Goal: Task Accomplishment & Management: Use online tool/utility

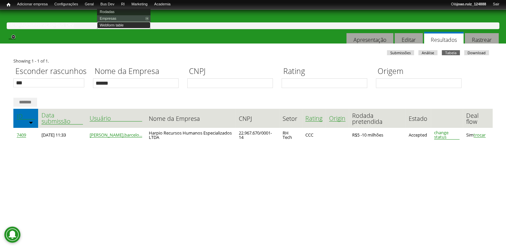
click at [113, 24] on link "Webform table" at bounding box center [124, 25] width 54 height 7
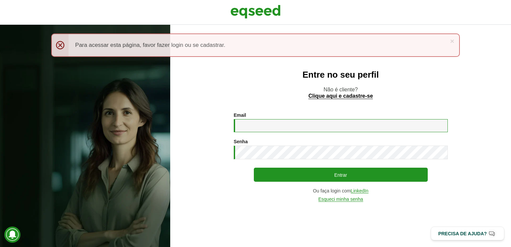
drag, startPoint x: 285, startPoint y: 121, endPoint x: 284, endPoint y: 128, distance: 6.4
click at [285, 121] on input "Email *" at bounding box center [341, 125] width 214 height 13
type input "**********"
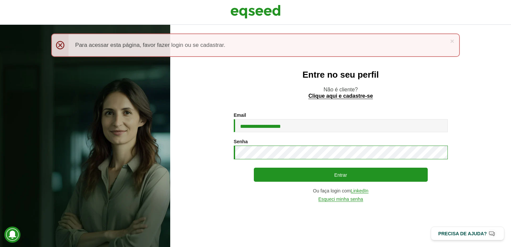
click at [254, 168] on button "Entrar" at bounding box center [341, 175] width 174 height 14
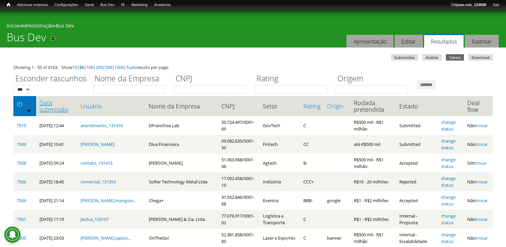
click at [58, 107] on link "Data submissão" at bounding box center [56, 105] width 35 height 13
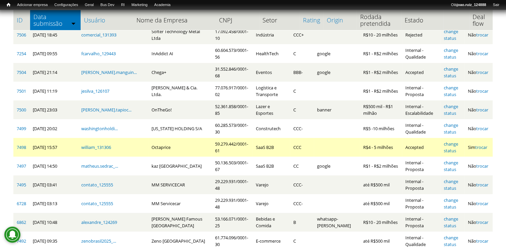
scroll to position [100, 0]
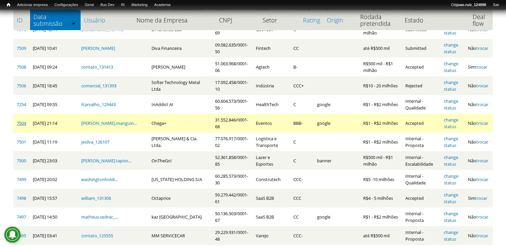
click at [22, 120] on link "7504" at bounding box center [21, 123] width 9 height 6
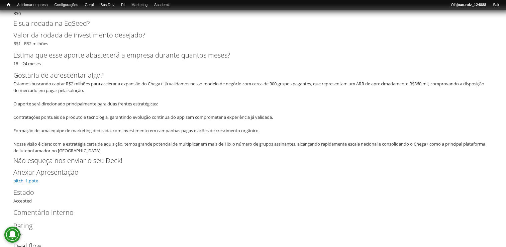
scroll to position [1692, 0]
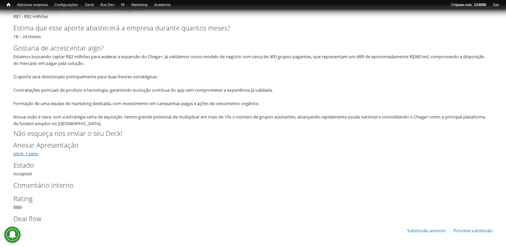
click at [18, 151] on link "pitch_1.pptx" at bounding box center [25, 154] width 25 height 6
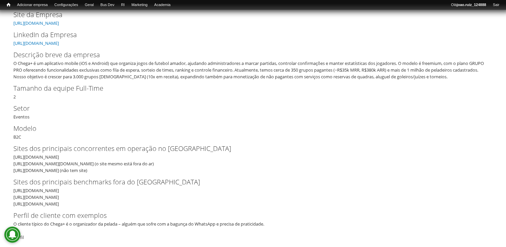
scroll to position [53, 0]
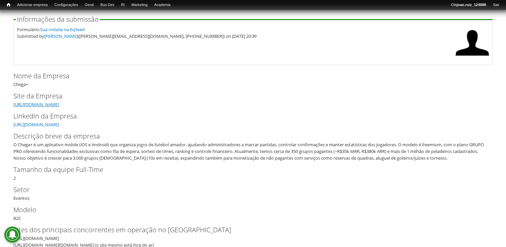
click at [56, 103] on link "[URL][DOMAIN_NAME]" at bounding box center [36, 104] width 46 height 6
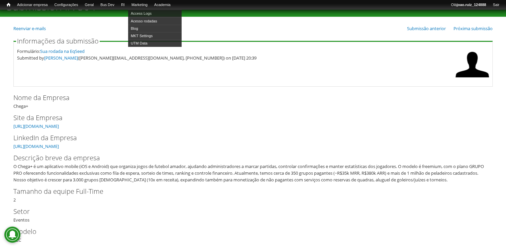
scroll to position [0, 0]
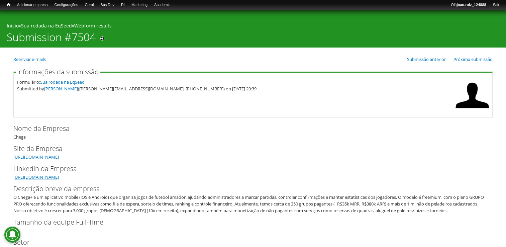
click at [59, 177] on link "[URL][DOMAIN_NAME]" at bounding box center [36, 177] width 46 height 6
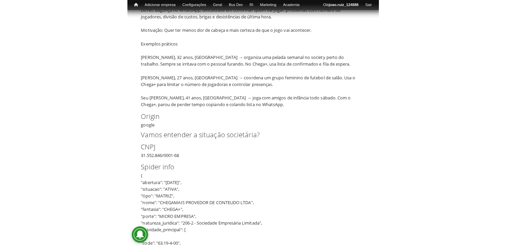
scroll to position [435, 0]
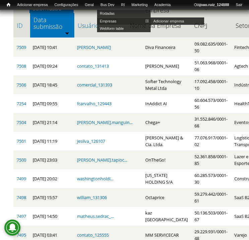
click at [115, 18] on link "Empresas" at bounding box center [124, 20] width 54 height 7
